Goal: Task Accomplishment & Management: Manage account settings

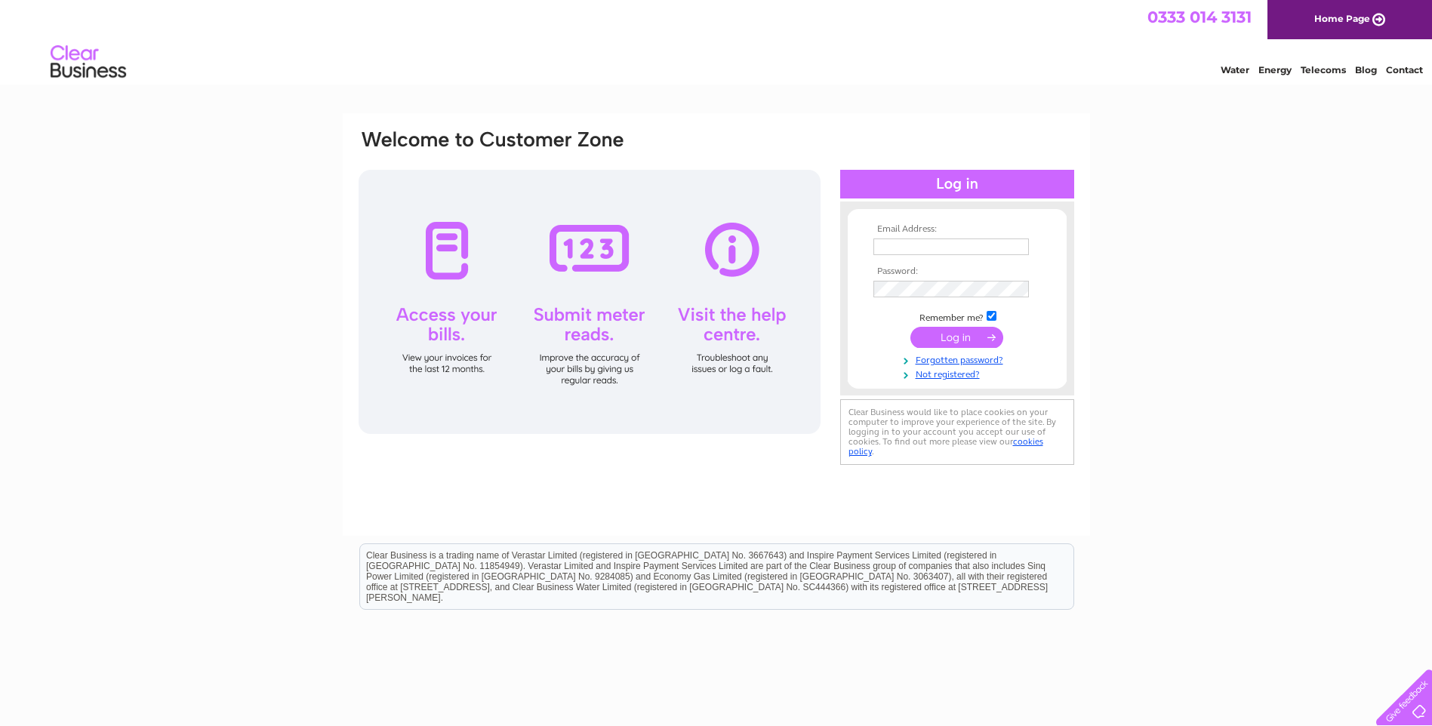
click at [902, 242] on input "text" at bounding box center [952, 247] width 156 height 17
click at [1027, 245] on input "accounts@taylorwholesale.co.uk" at bounding box center [952, 248] width 157 height 18
type input "k"
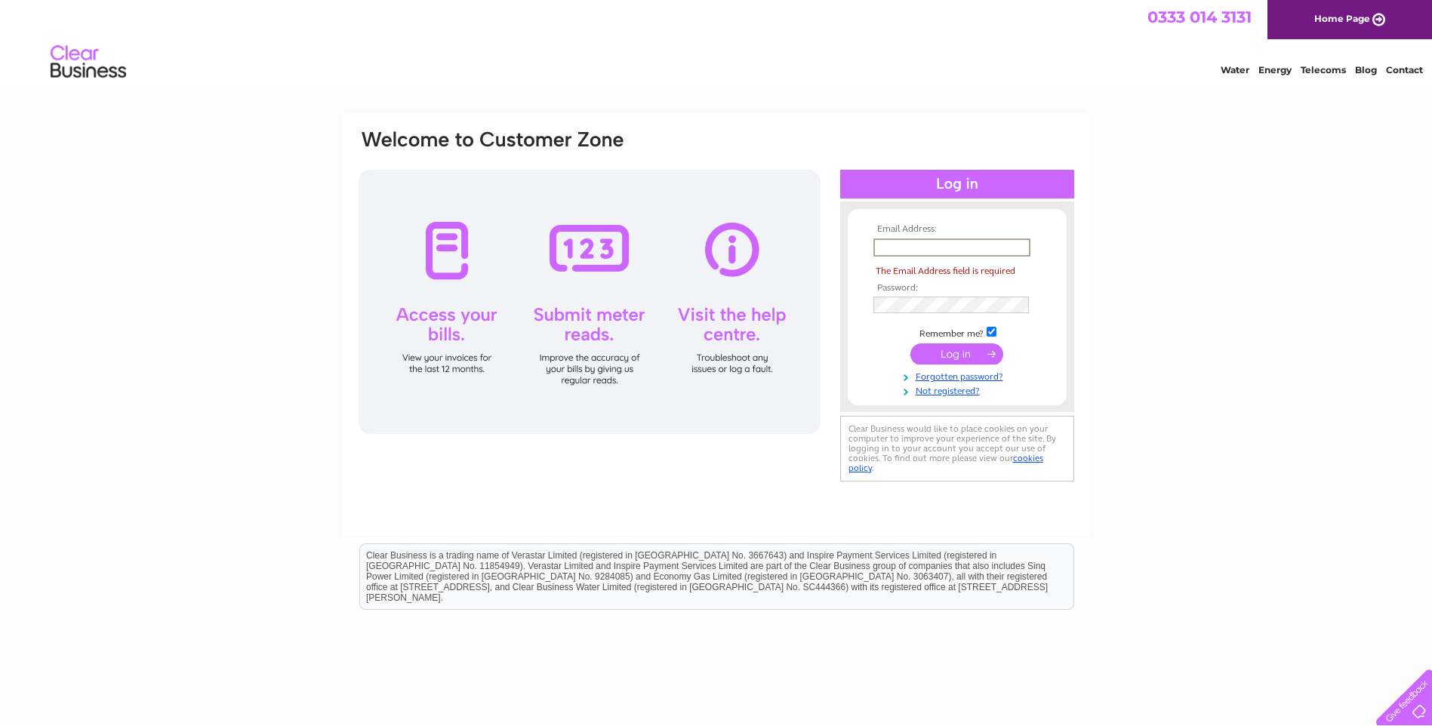
click at [904, 245] on input "text" at bounding box center [952, 248] width 157 height 18
click at [1128, 350] on div "Email Address: The Email Address field is required Password:" at bounding box center [716, 453] width 1432 height 681
click at [989, 251] on input "text" at bounding box center [952, 248] width 157 height 18
drag, startPoint x: 975, startPoint y: 784, endPoint x: 1201, endPoint y: 618, distance: 280.5
click at [1201, 618] on html "Clear Business is a trading name of Verastar Limited (registered in [GEOGRAPHIC…" at bounding box center [716, 584] width 1432 height 97
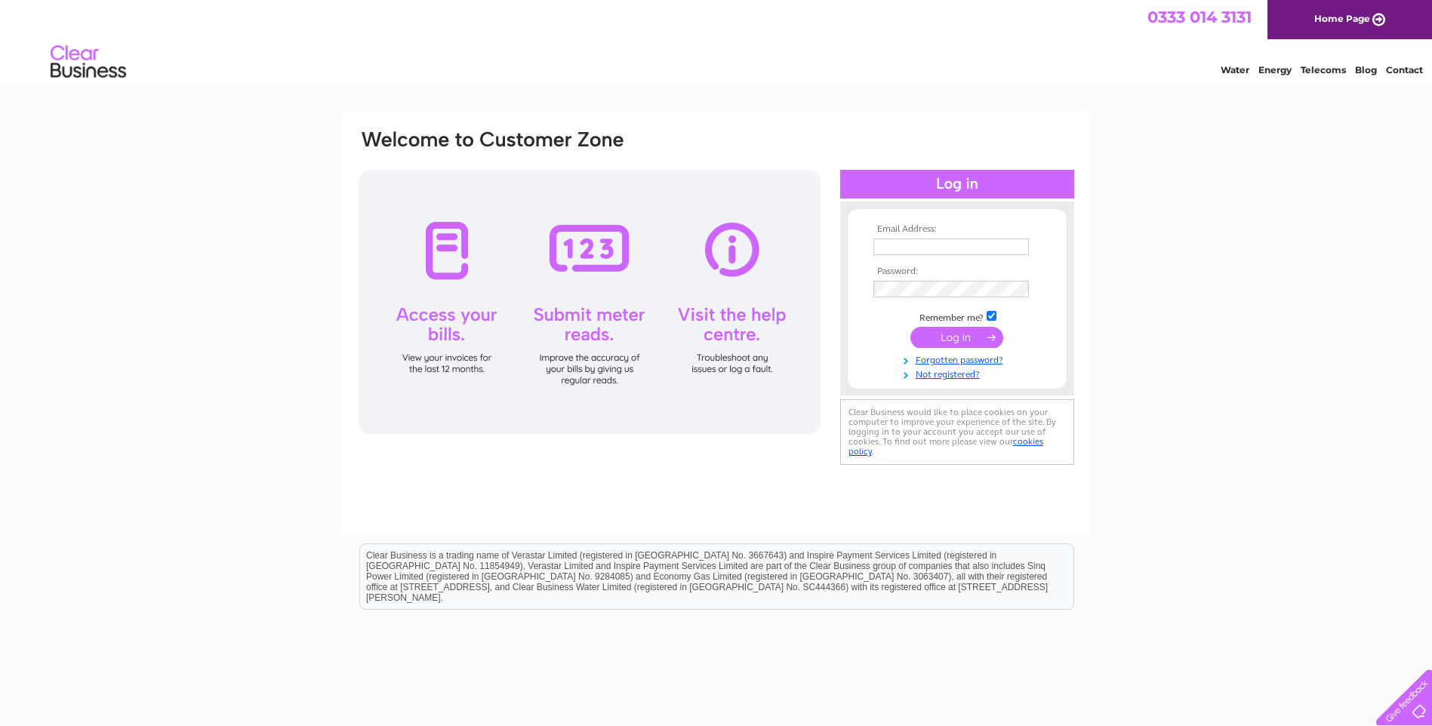
click at [941, 244] on input "text" at bounding box center [952, 247] width 156 height 17
type input "[PERSON_NAME][EMAIL_ADDRESS][DOMAIN_NAME]"
click at [1183, 297] on div "Email Address: [PERSON_NAME][EMAIL_ADDRESS][DOMAIN_NAME] Password:" at bounding box center [716, 453] width 1432 height 681
click at [943, 242] on input "text" at bounding box center [952, 247] width 156 height 17
type input "[EMAIL_ADDRESS][DOMAIN_NAME]"
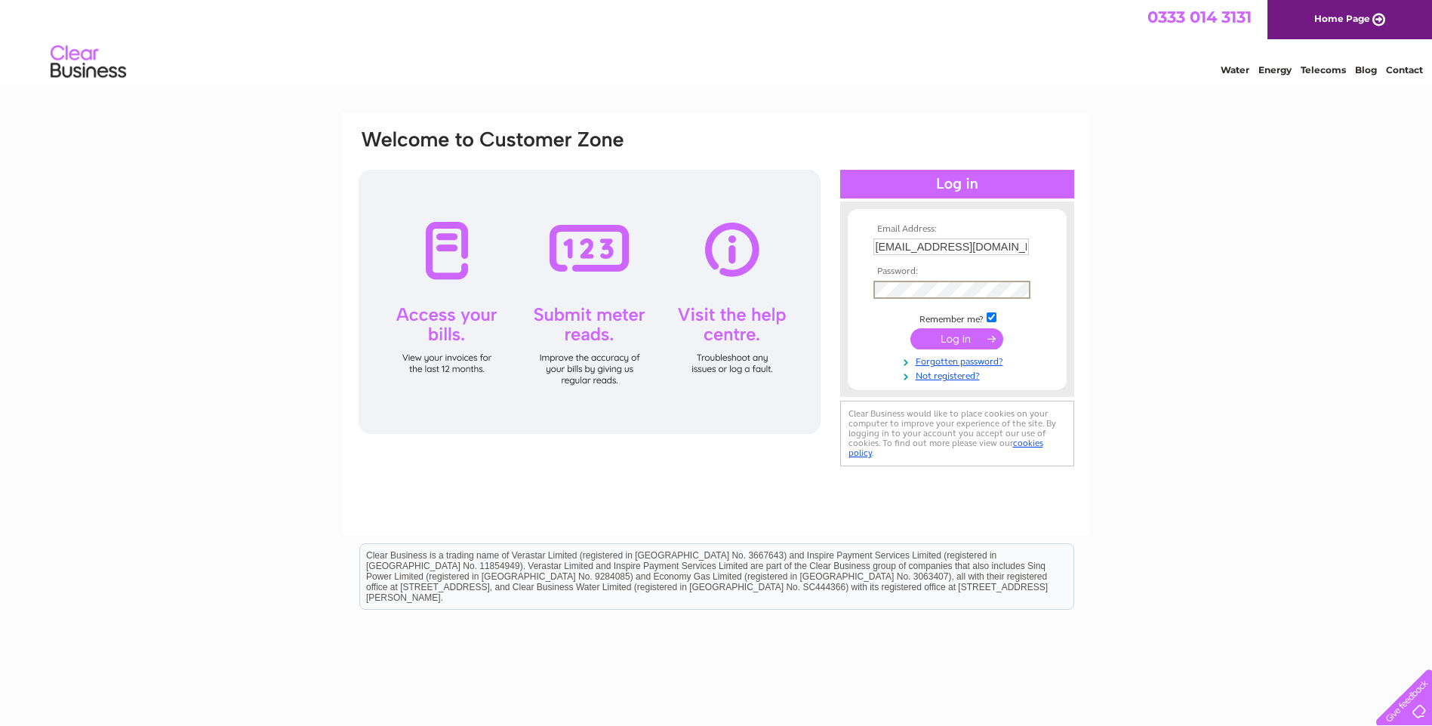
click at [964, 338] on input "submit" at bounding box center [957, 338] width 93 height 21
